Goal: Task Accomplishment & Management: Check status

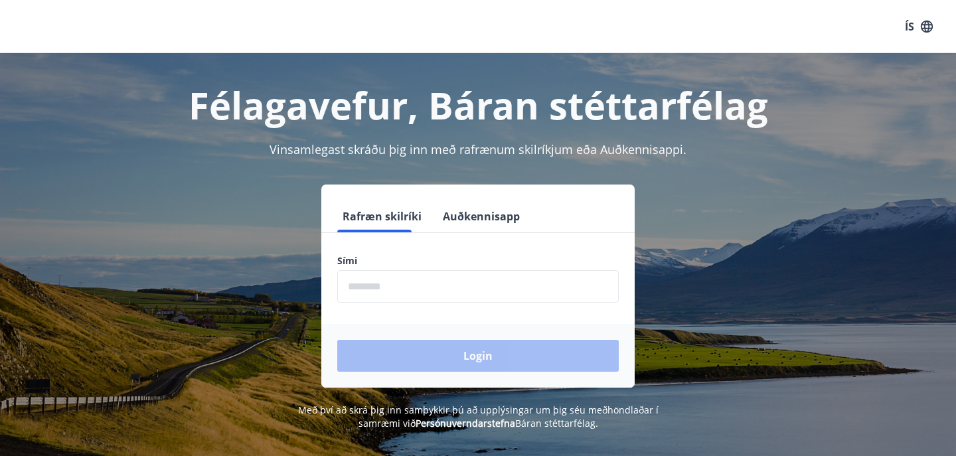
click at [448, 301] on input "phone" at bounding box center [478, 286] width 282 height 33
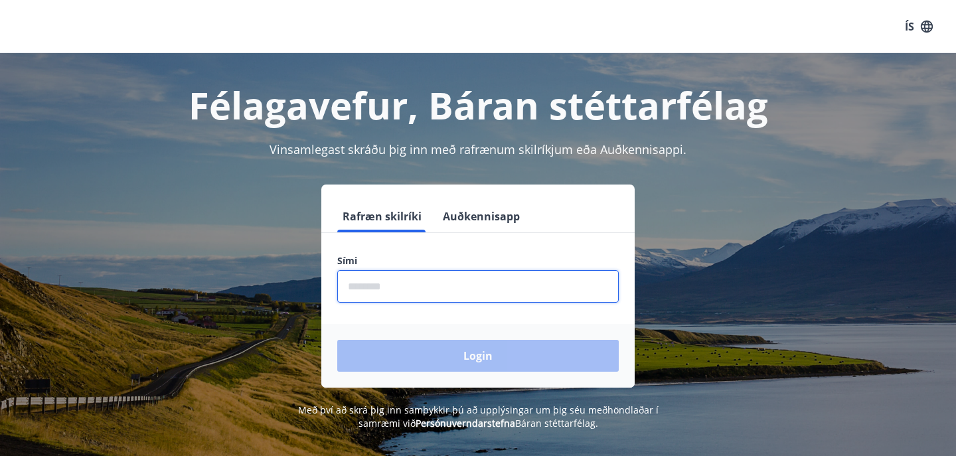
type input "********"
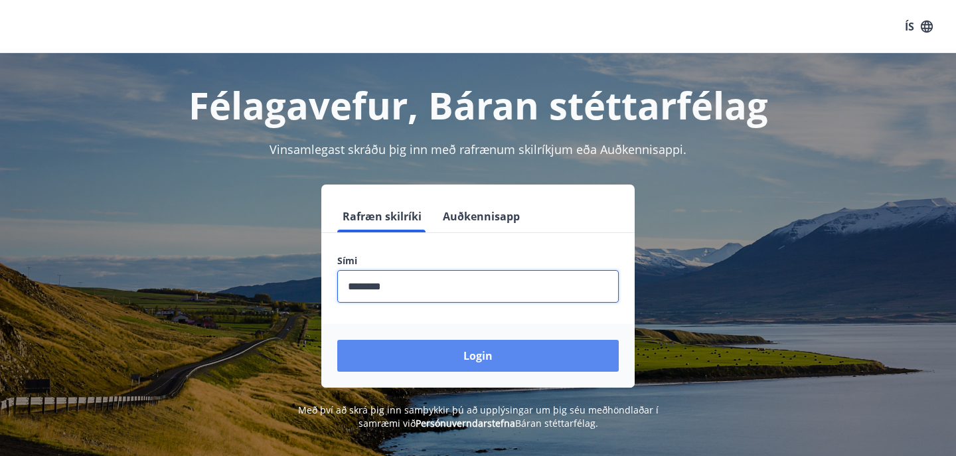
click at [439, 354] on button "Login" at bounding box center [478, 356] width 282 height 32
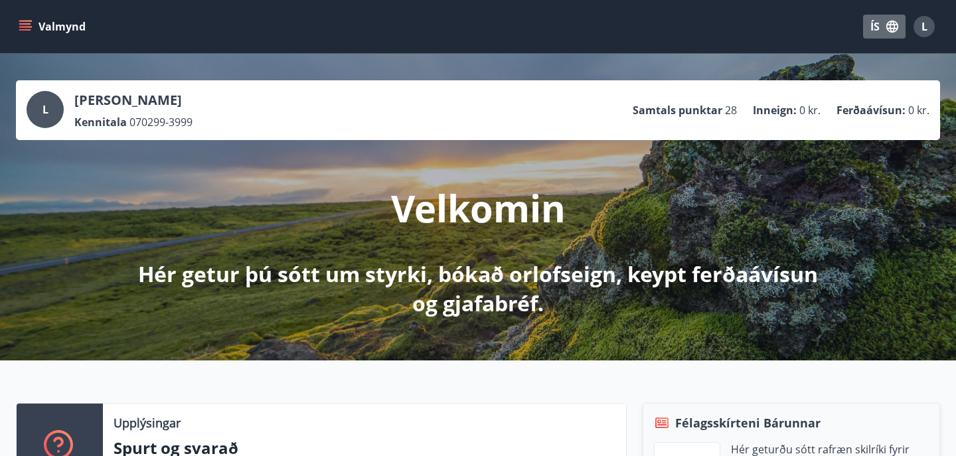
click at [898, 22] on icon "button" at bounding box center [892, 26] width 15 height 15
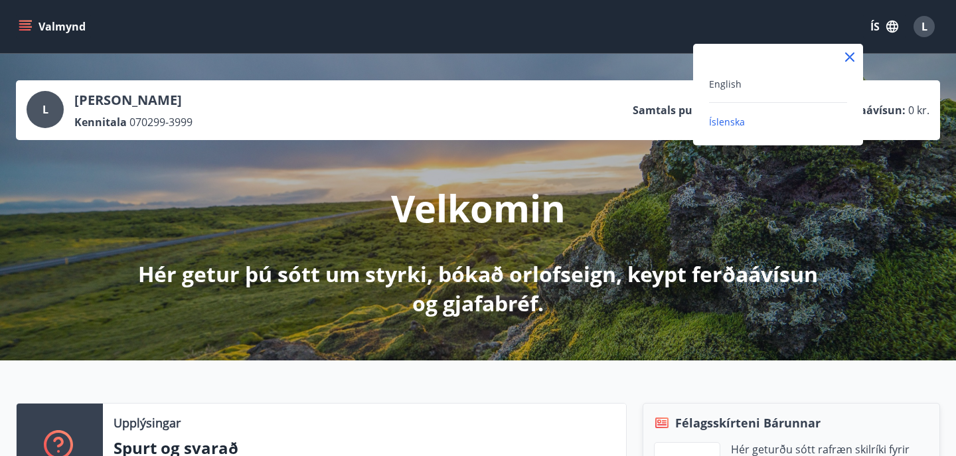
click at [774, 82] on div "English" at bounding box center [778, 84] width 138 height 16
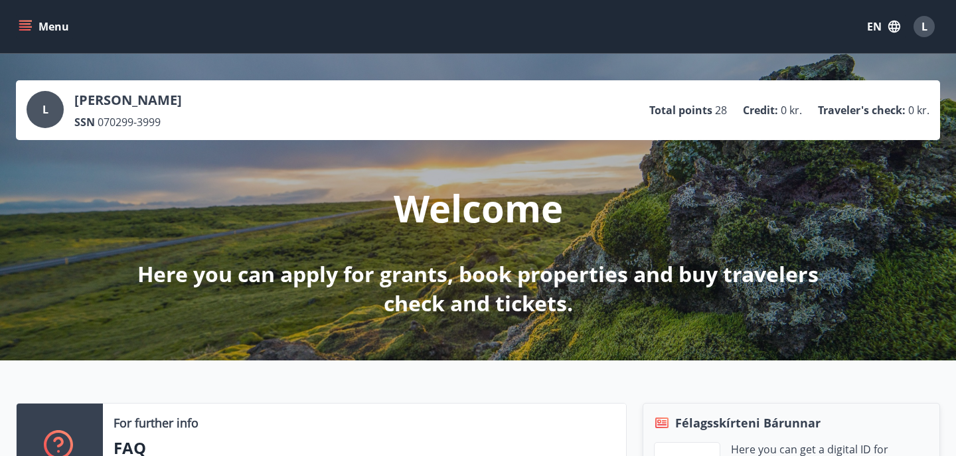
click at [51, 106] on div "L" at bounding box center [45, 109] width 37 height 37
click at [41, 23] on button "Menu" at bounding box center [45, 27] width 58 height 24
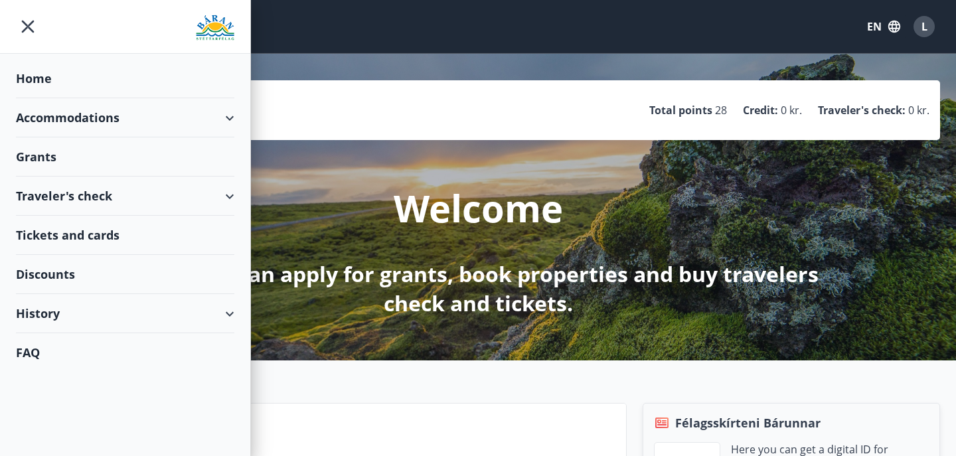
click at [80, 116] on div "Accommodations" at bounding box center [125, 117] width 218 height 39
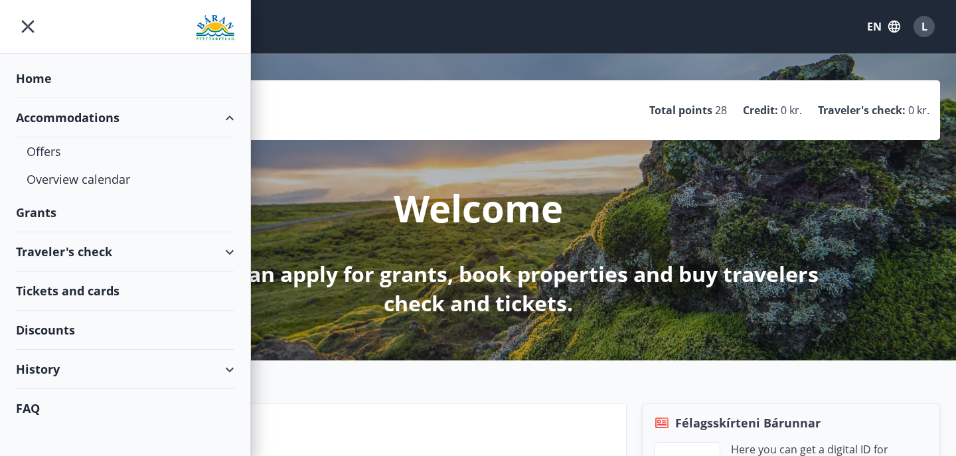
click at [44, 374] on div "History" at bounding box center [125, 369] width 218 height 39
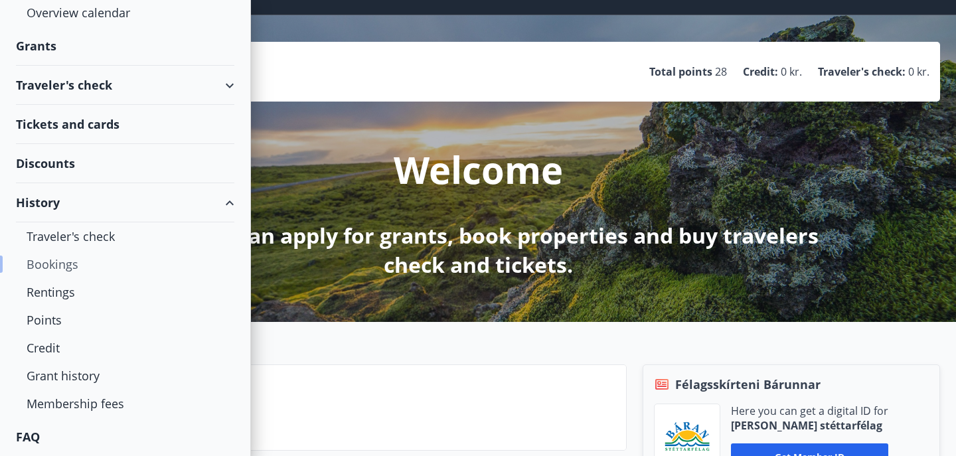
scroll to position [52, 0]
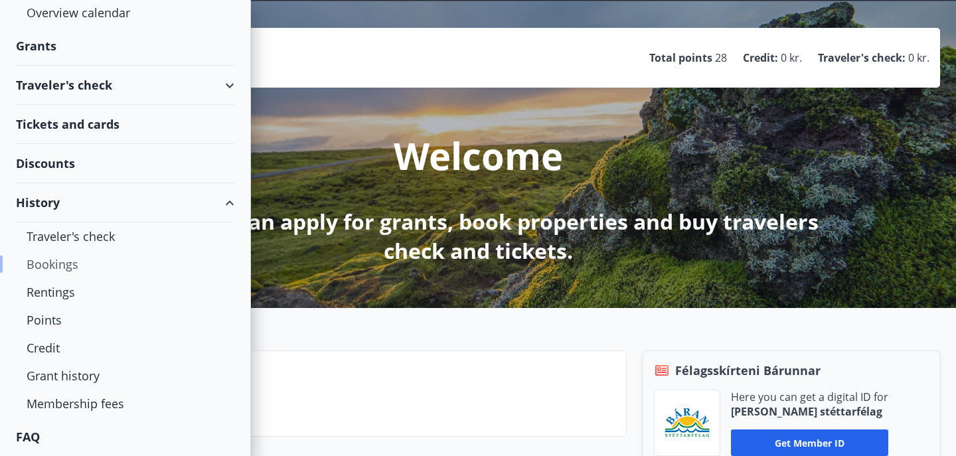
click at [49, 264] on div "Bookings" at bounding box center [125, 264] width 197 height 28
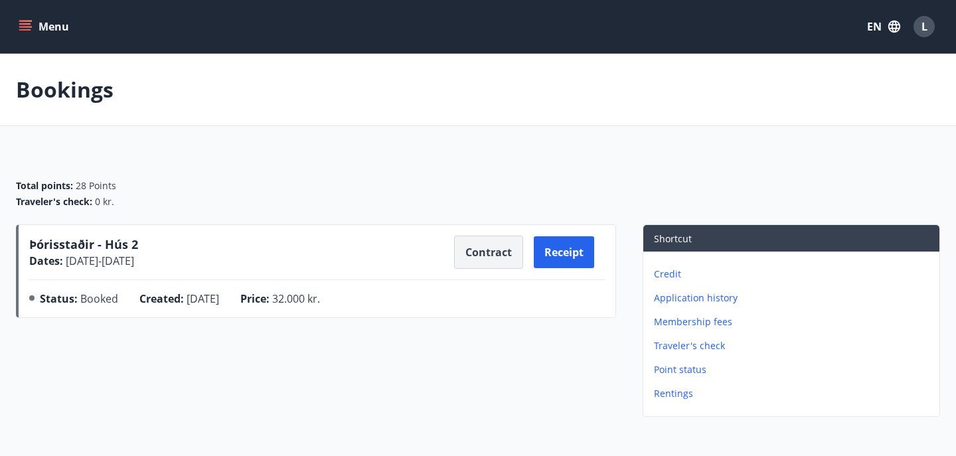
click at [474, 251] on button "Contract" at bounding box center [488, 252] width 69 height 33
